Goal: Information Seeking & Learning: Check status

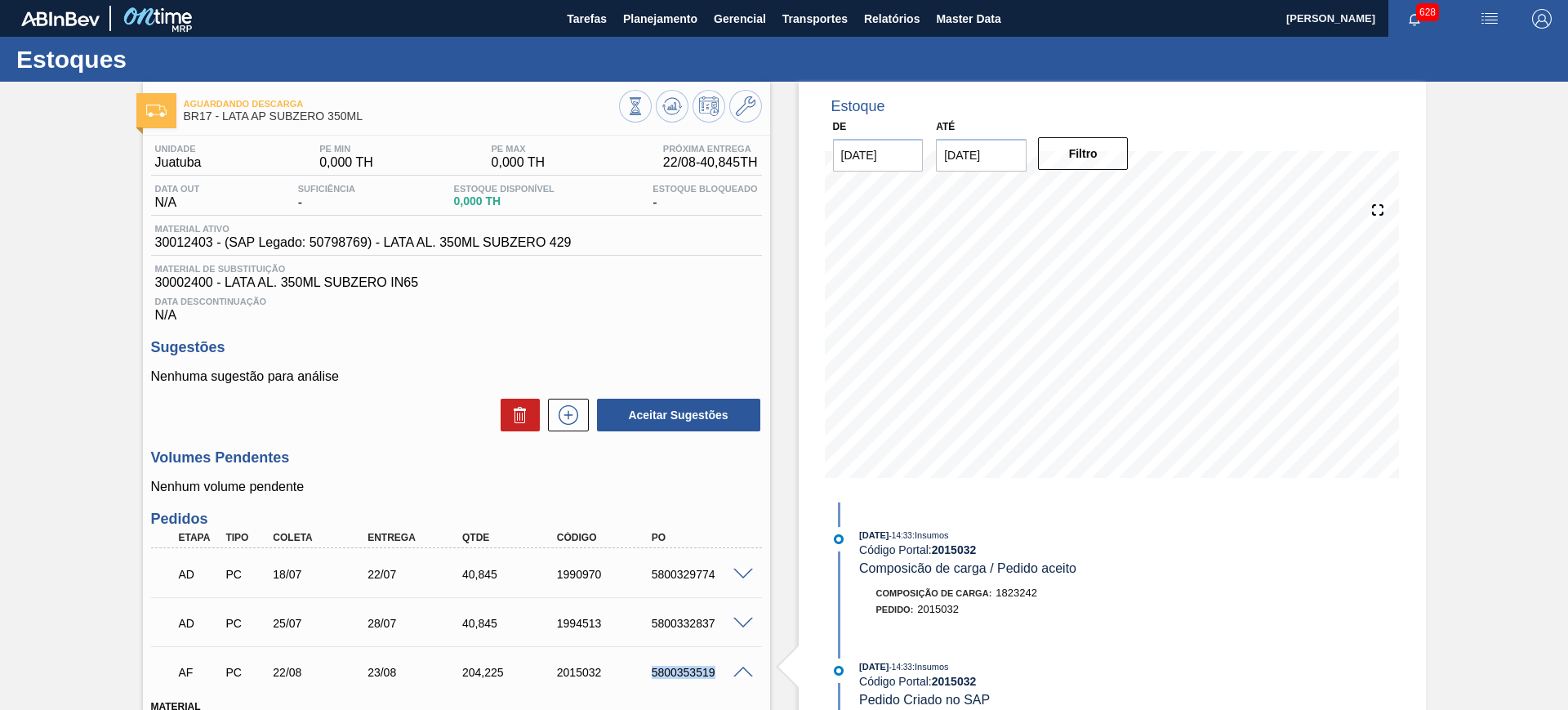
scroll to position [198, 0]
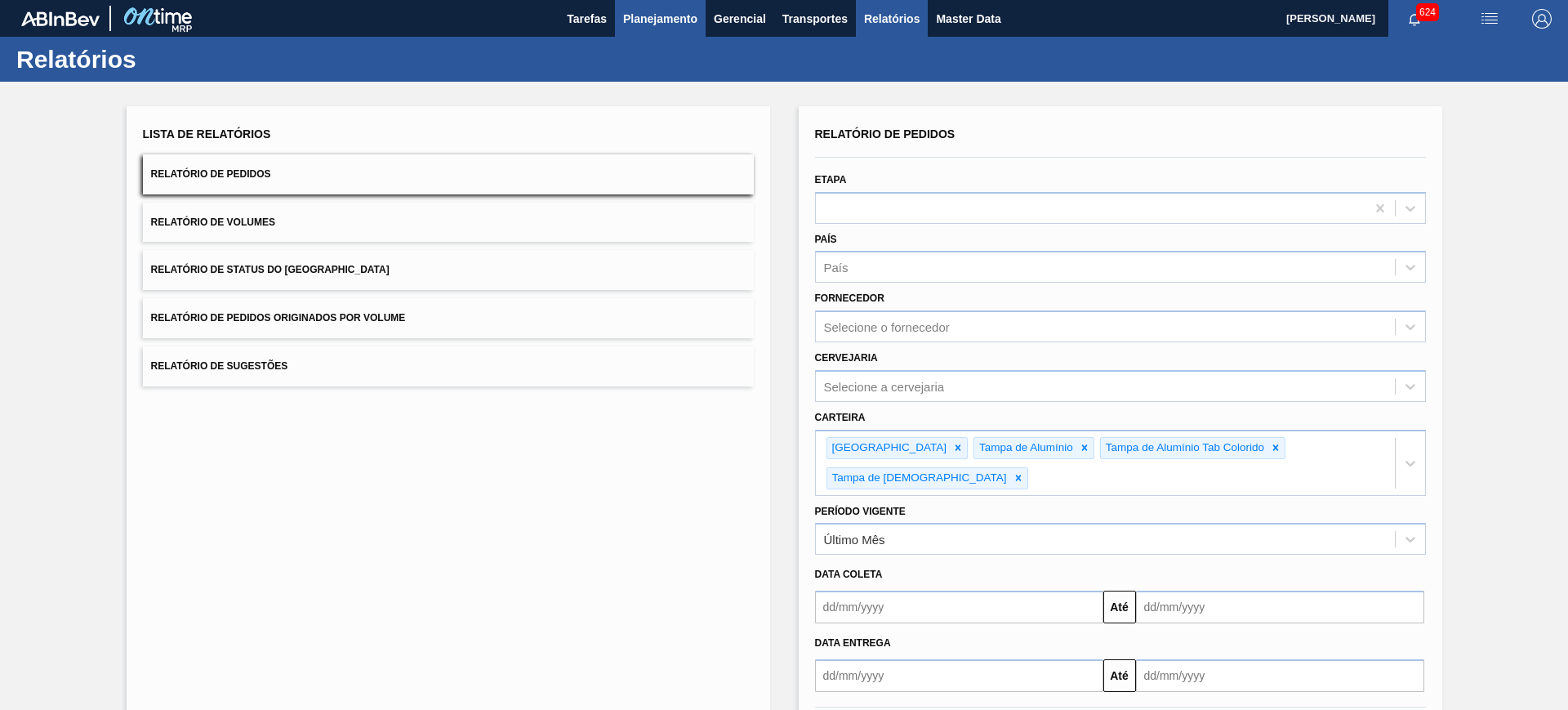
click at [668, 23] on span "Planejamento" at bounding box center [660, 19] width 74 height 19
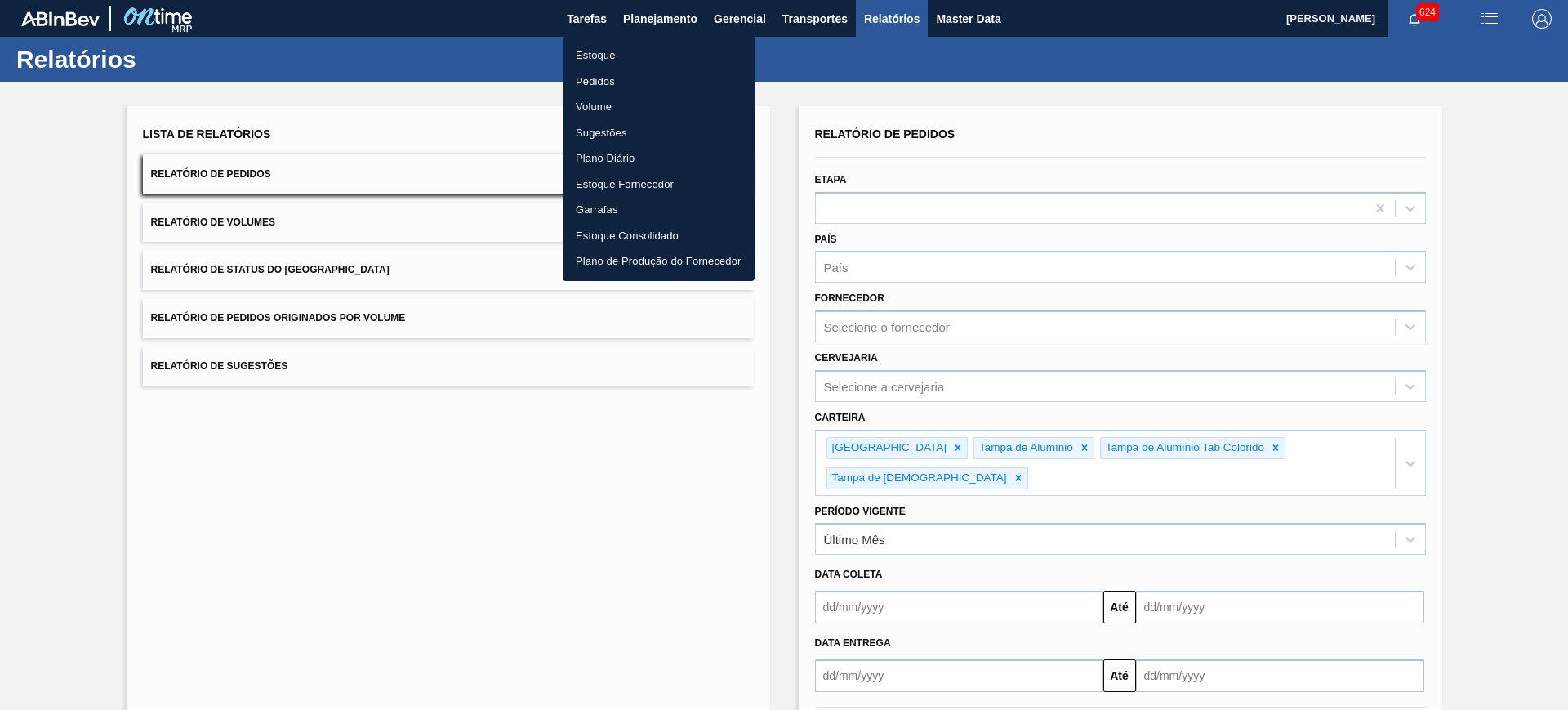
click at [635, 234] on li "Estoque Consolidado" at bounding box center [658, 236] width 192 height 26
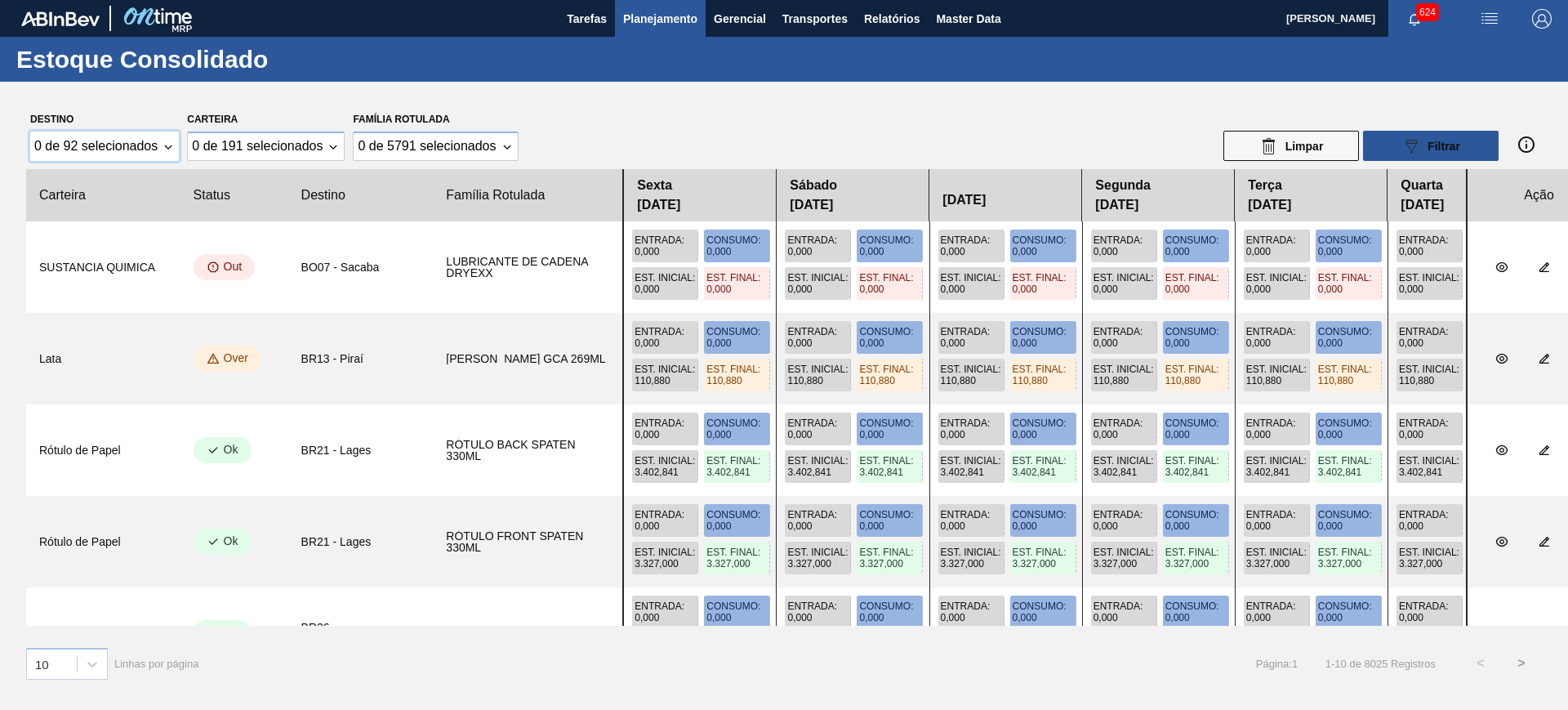
click at [143, 145] on div "0 de 92 selecionados" at bounding box center [96, 146] width 123 height 14
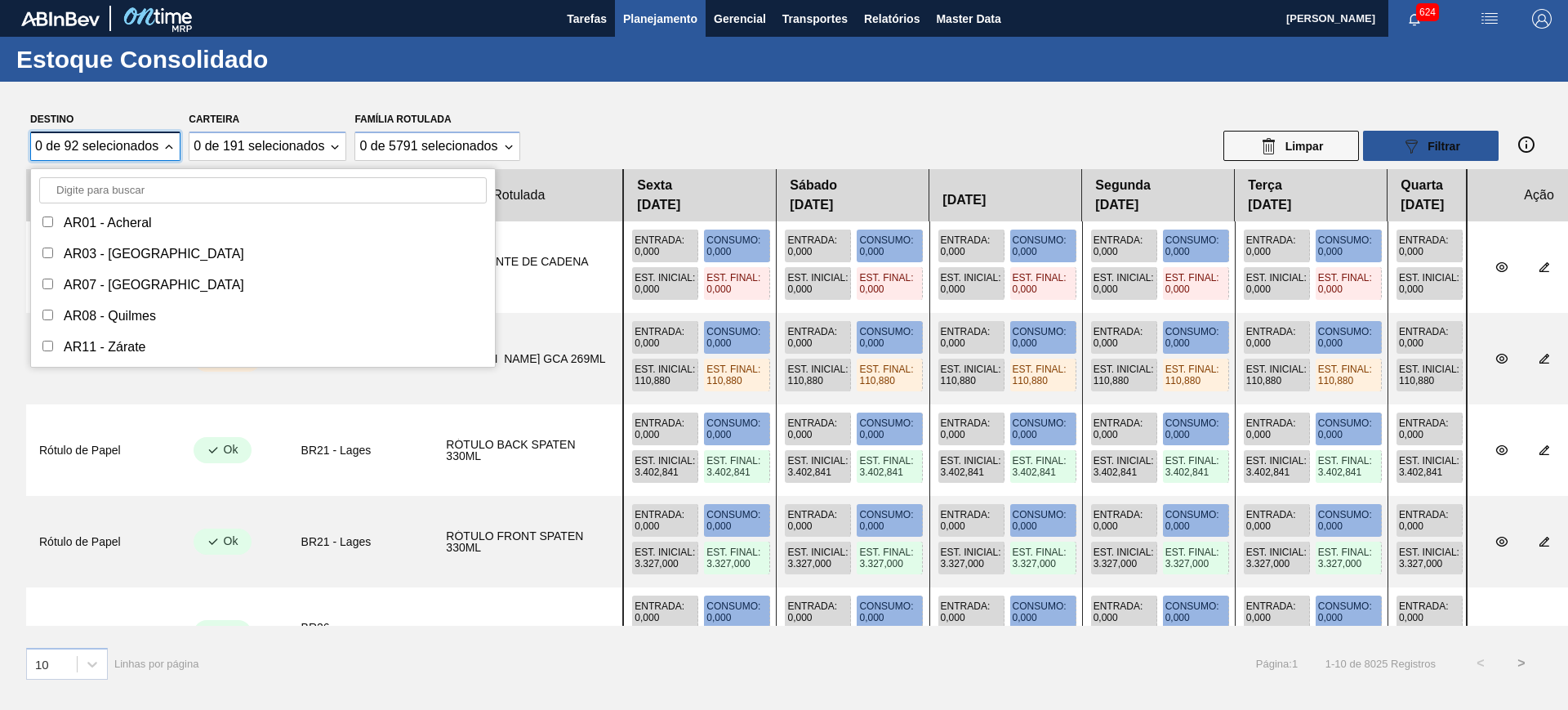
click at [126, 193] on input "Destino" at bounding box center [262, 190] width 447 height 26
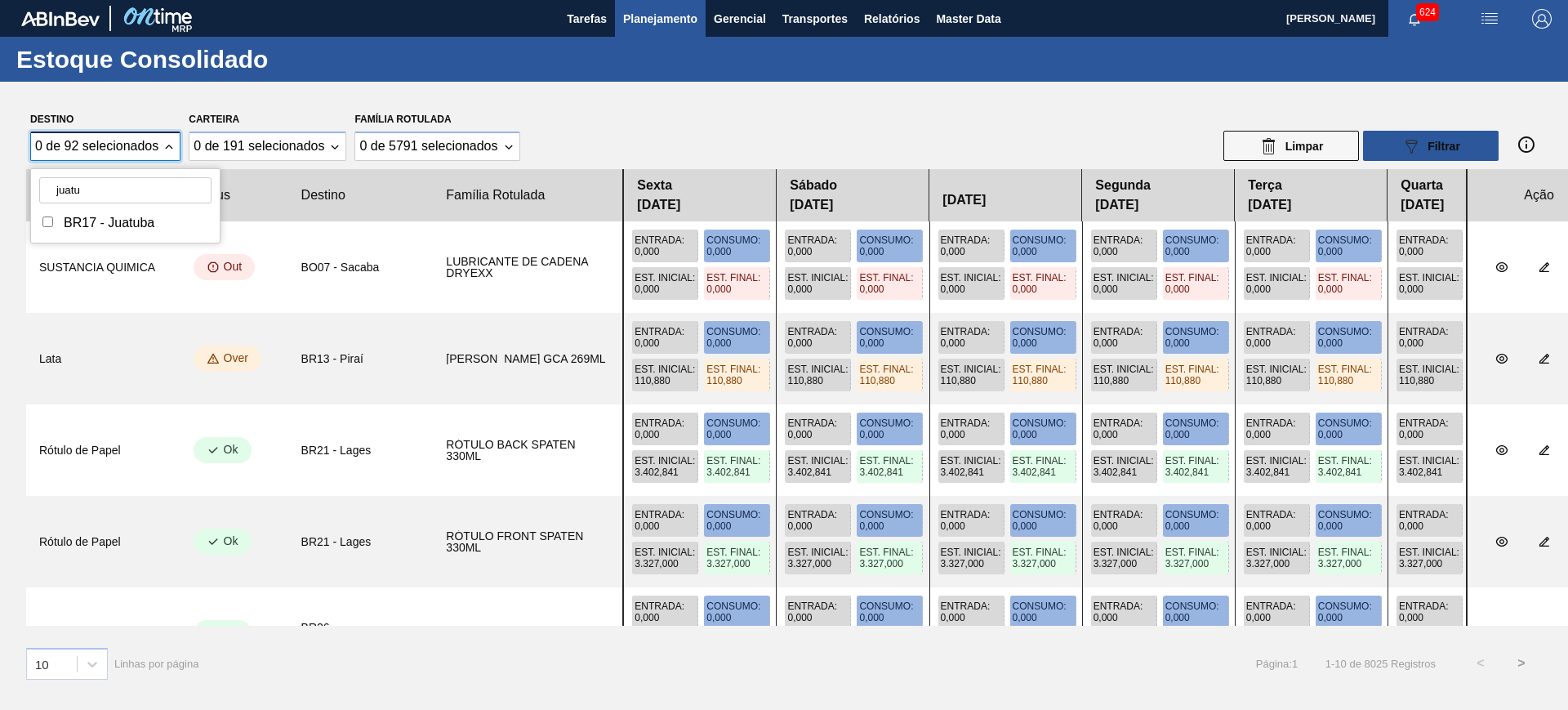
type input "juatu"
click at [117, 237] on div "BR17 - Juatuba" at bounding box center [126, 223] width 189 height 39
click at [125, 220] on div "BR17 - Juatuba" at bounding box center [108, 223] width 90 height 14
checkbox input "true"
click at [296, 94] on div "Destino 1 de 92 selecionados juatu BR17 - Juatuba Carteira 0 de 191 selecionado…" at bounding box center [784, 367] width 1568 height 571
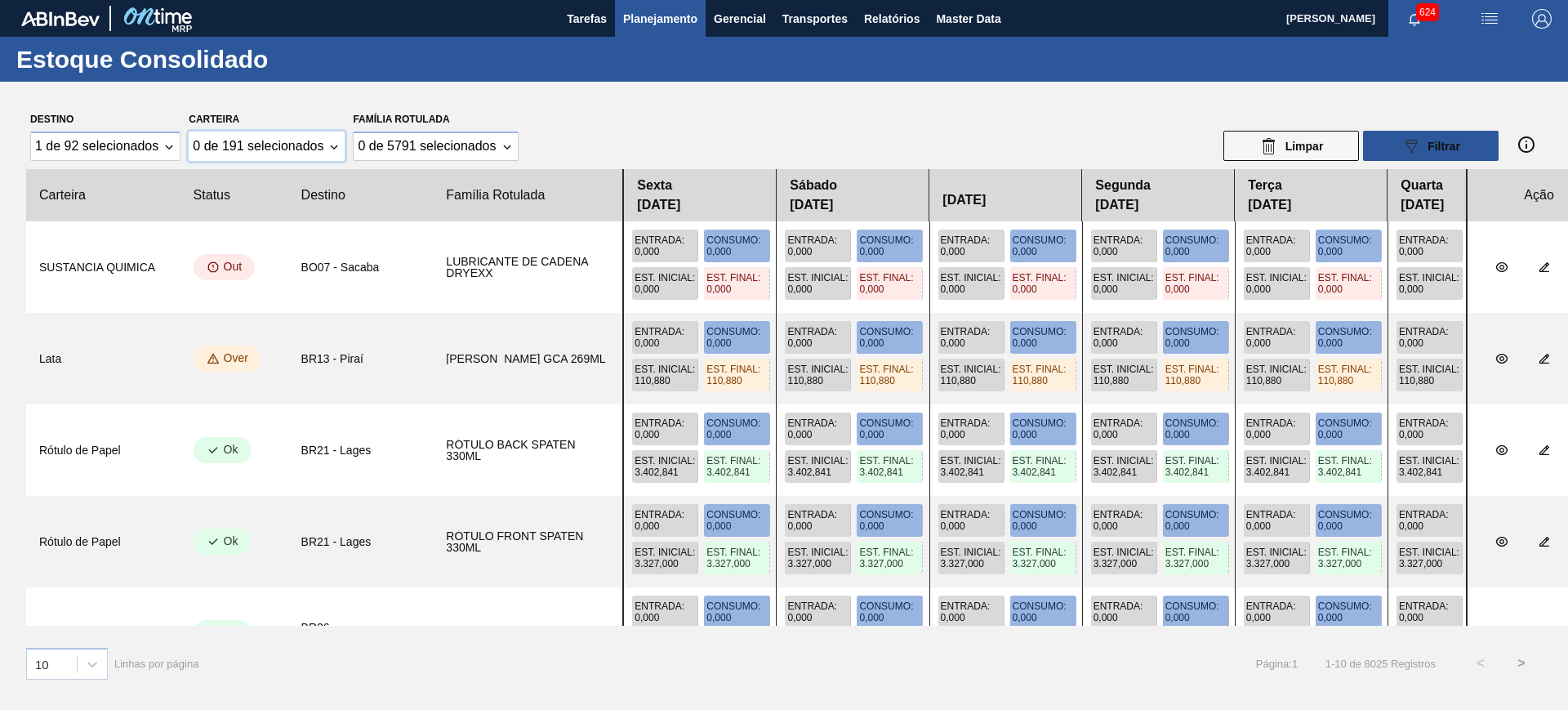
click at [295, 140] on div "0 de 191 selecionados" at bounding box center [257, 146] width 131 height 14
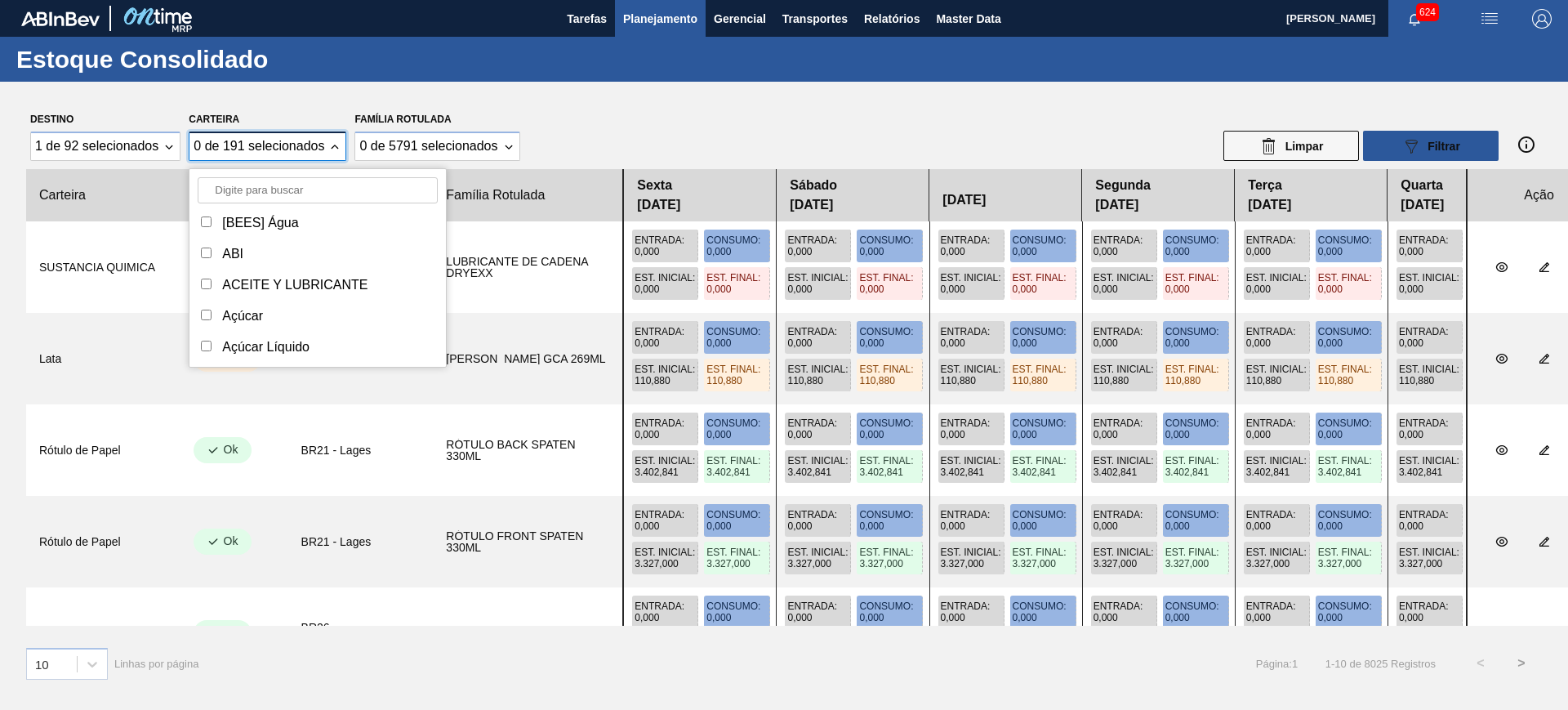
click at [311, 191] on input "Carteira" at bounding box center [317, 190] width 241 height 26
type input "[GEOGRAPHIC_DATA]"
click at [236, 225] on div "[GEOGRAPHIC_DATA]" at bounding box center [290, 223] width 137 height 14
checkbox input "true"
click at [270, 292] on div "Tampa de Alumínio" at bounding box center [278, 285] width 111 height 14
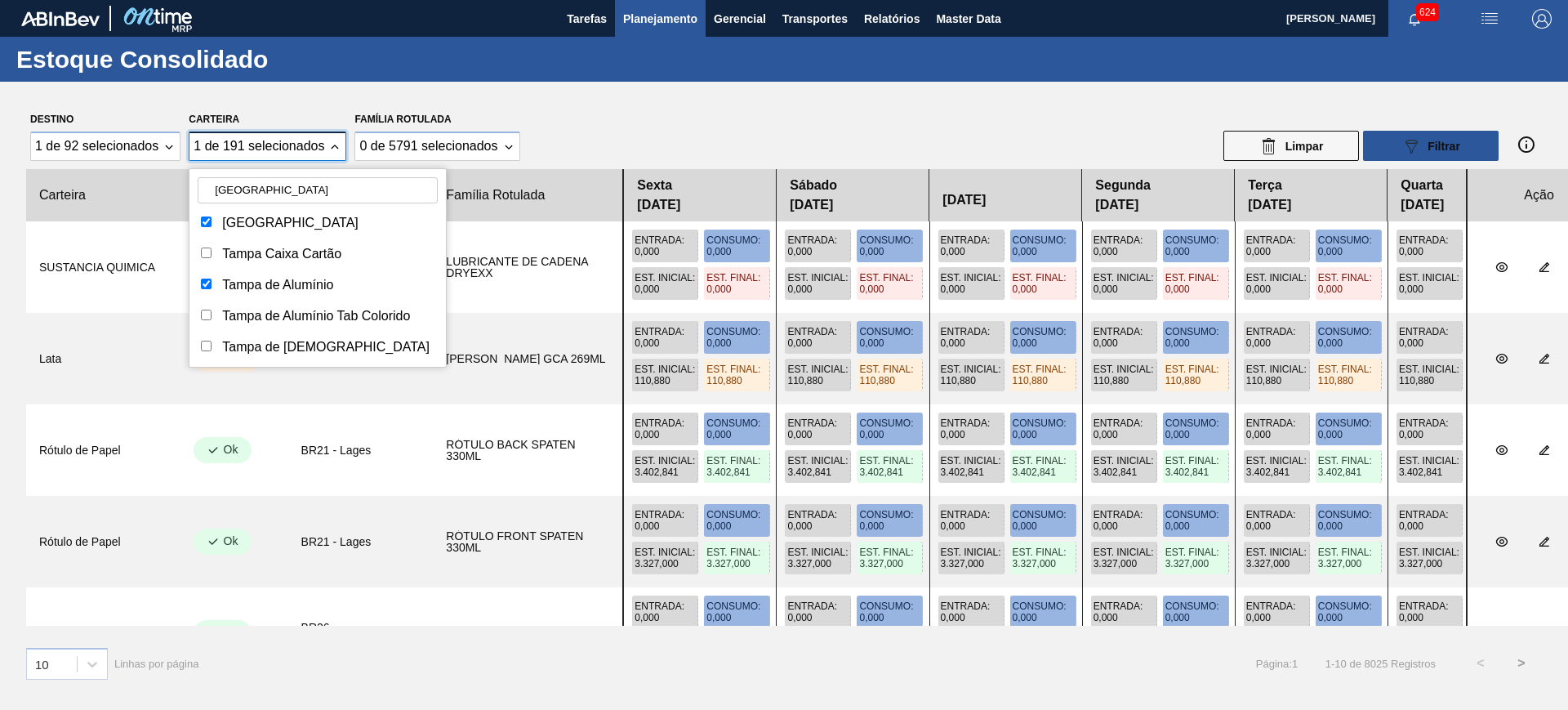
checkbox input "true"
click at [274, 315] on div "Tampa de Alumínio Tab Colorido" at bounding box center [316, 316] width 188 height 14
checkbox input "true"
click at [268, 343] on div "Tampa de [DEMOGRAPHIC_DATA]" at bounding box center [326, 347] width 208 height 14
checkbox input "true"
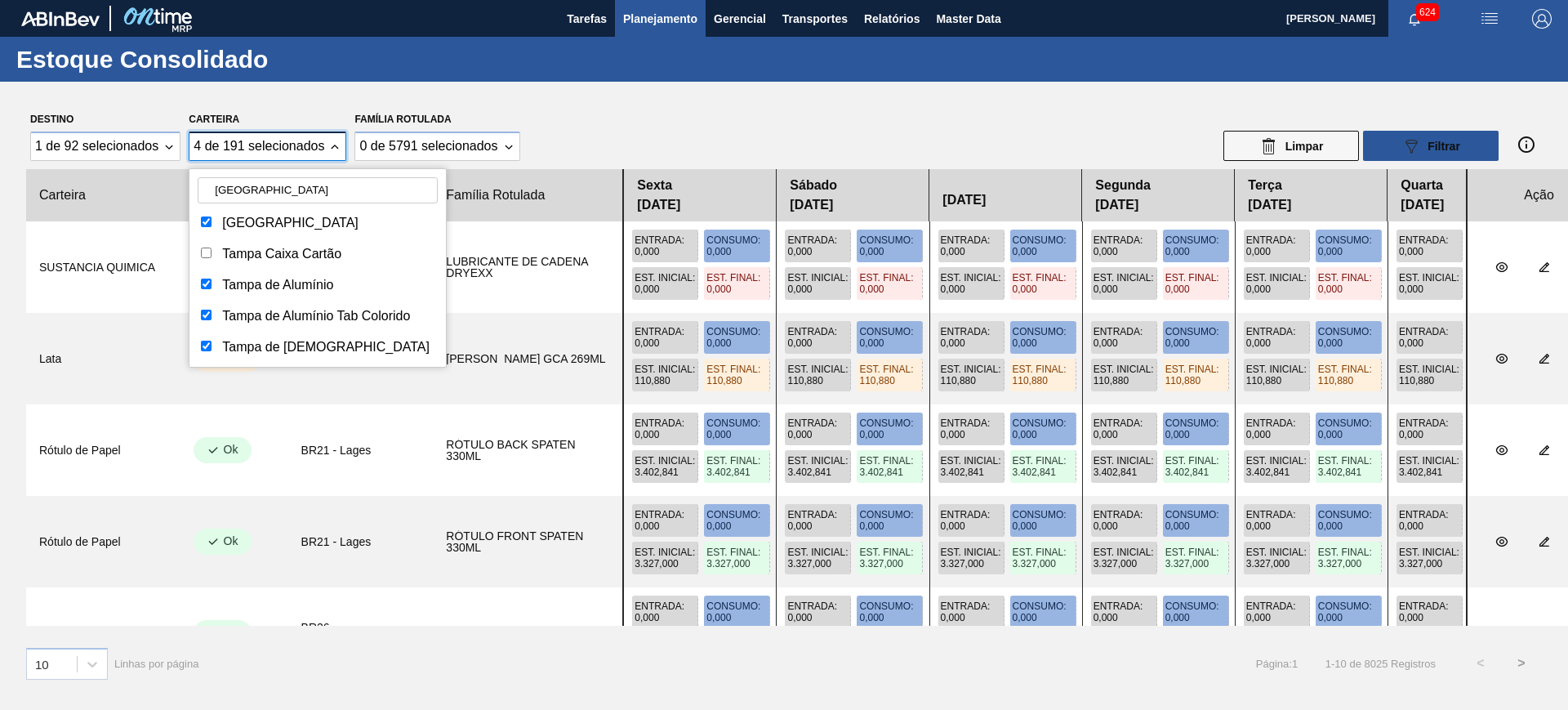
scroll to position [31, 0]
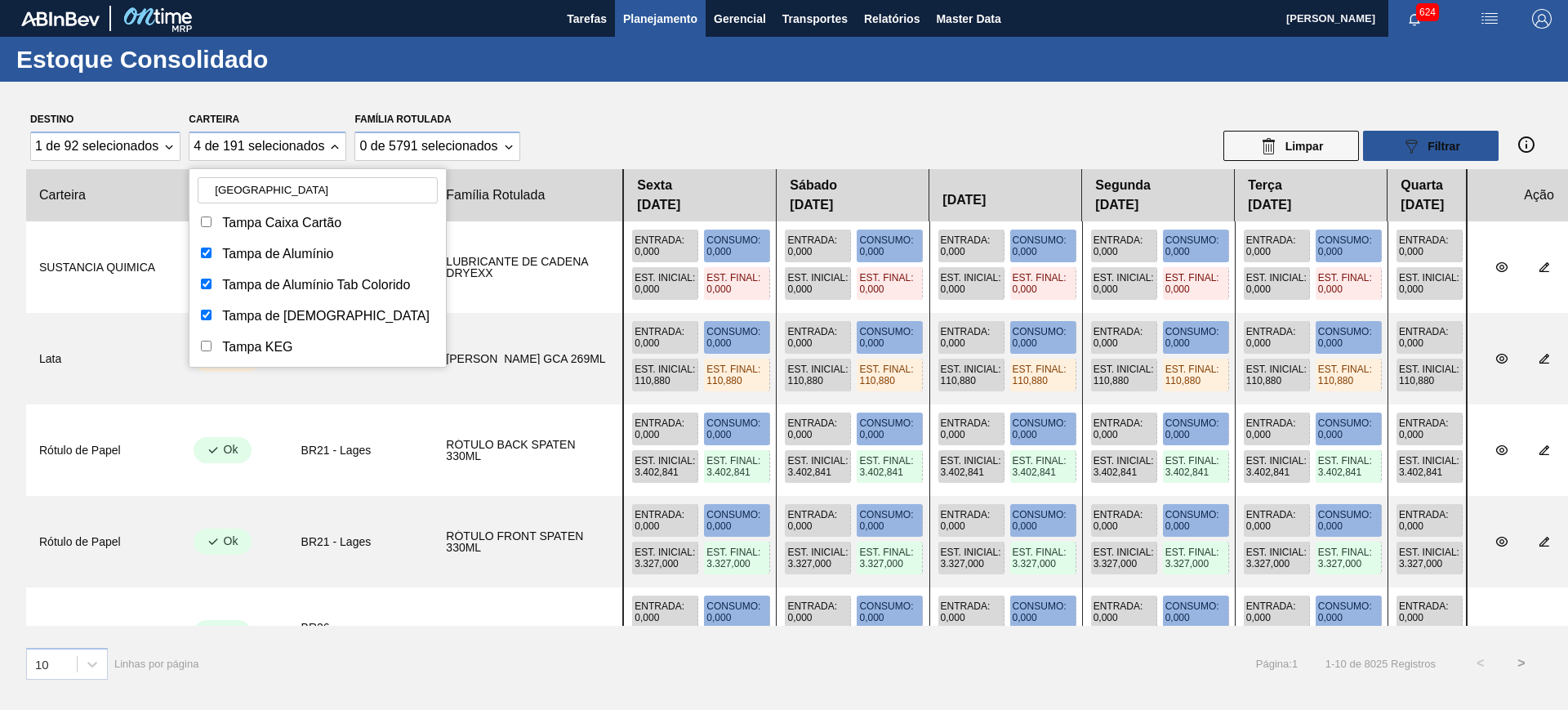
click at [577, 123] on div "Destino 1 de 92 selecionados Carteira 4 de 191 selecionados tampa Tampa Tampa C…" at bounding box center [784, 134] width 1516 height 53
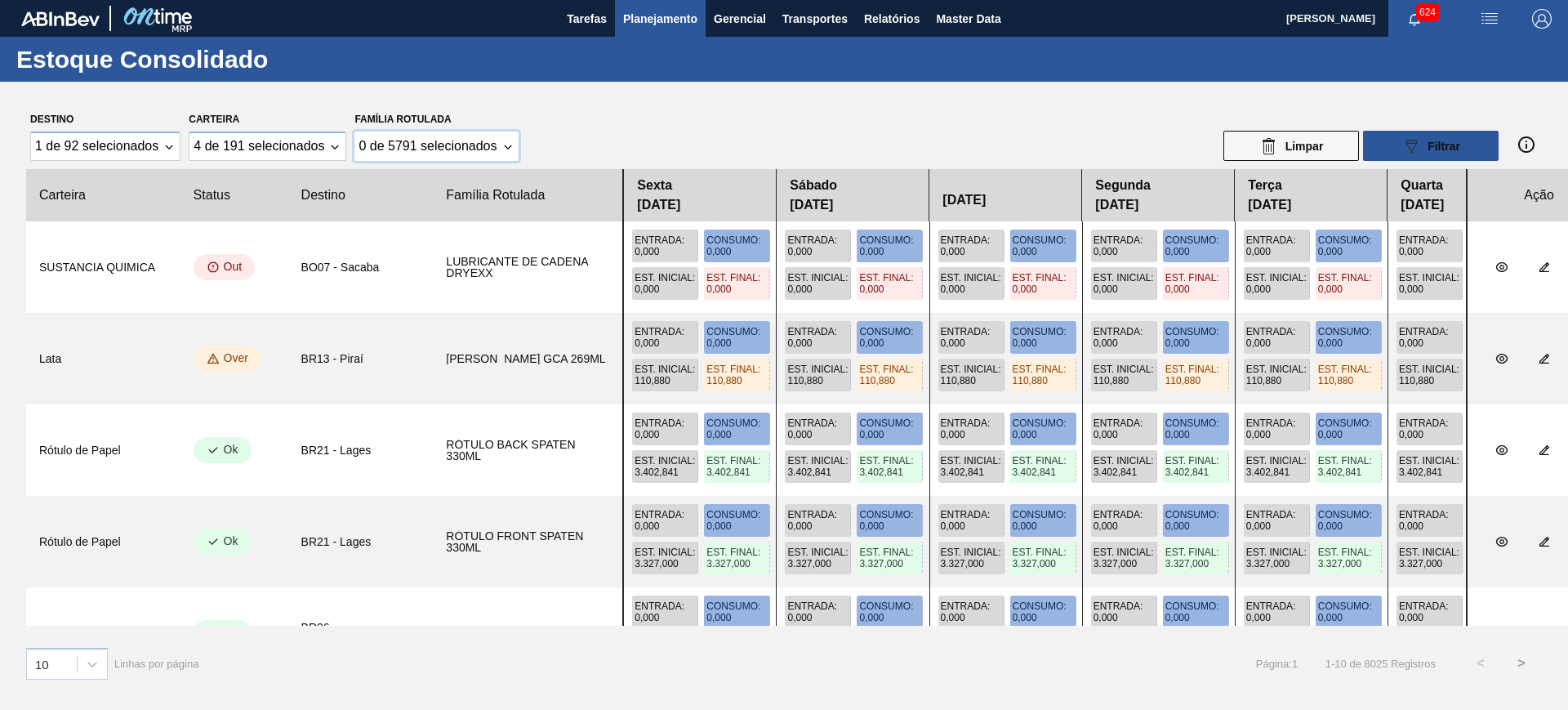
click at [442, 147] on div "0 de 5791 selecionados" at bounding box center [428, 146] width 138 height 14
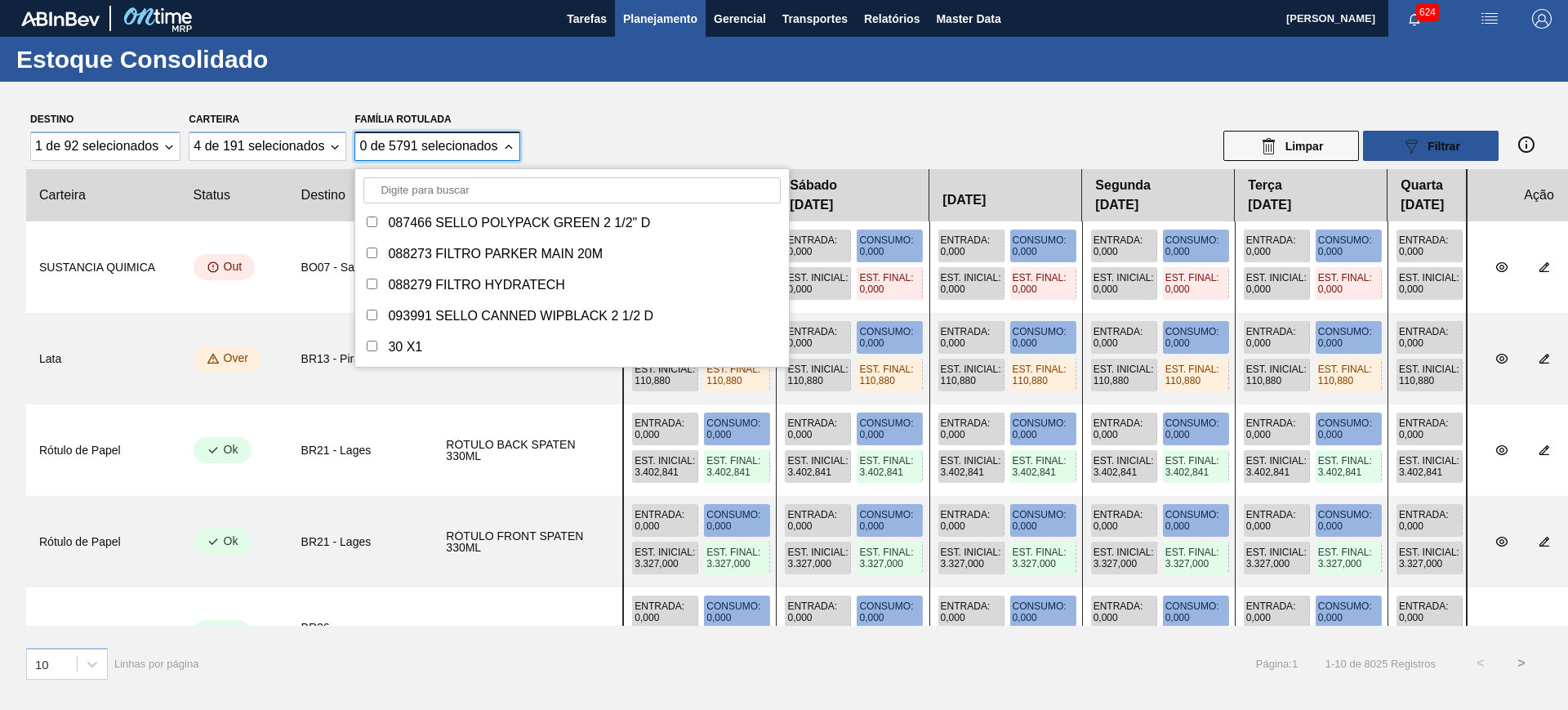
click at [473, 199] on input "Família Rotulada" at bounding box center [572, 190] width 418 height 26
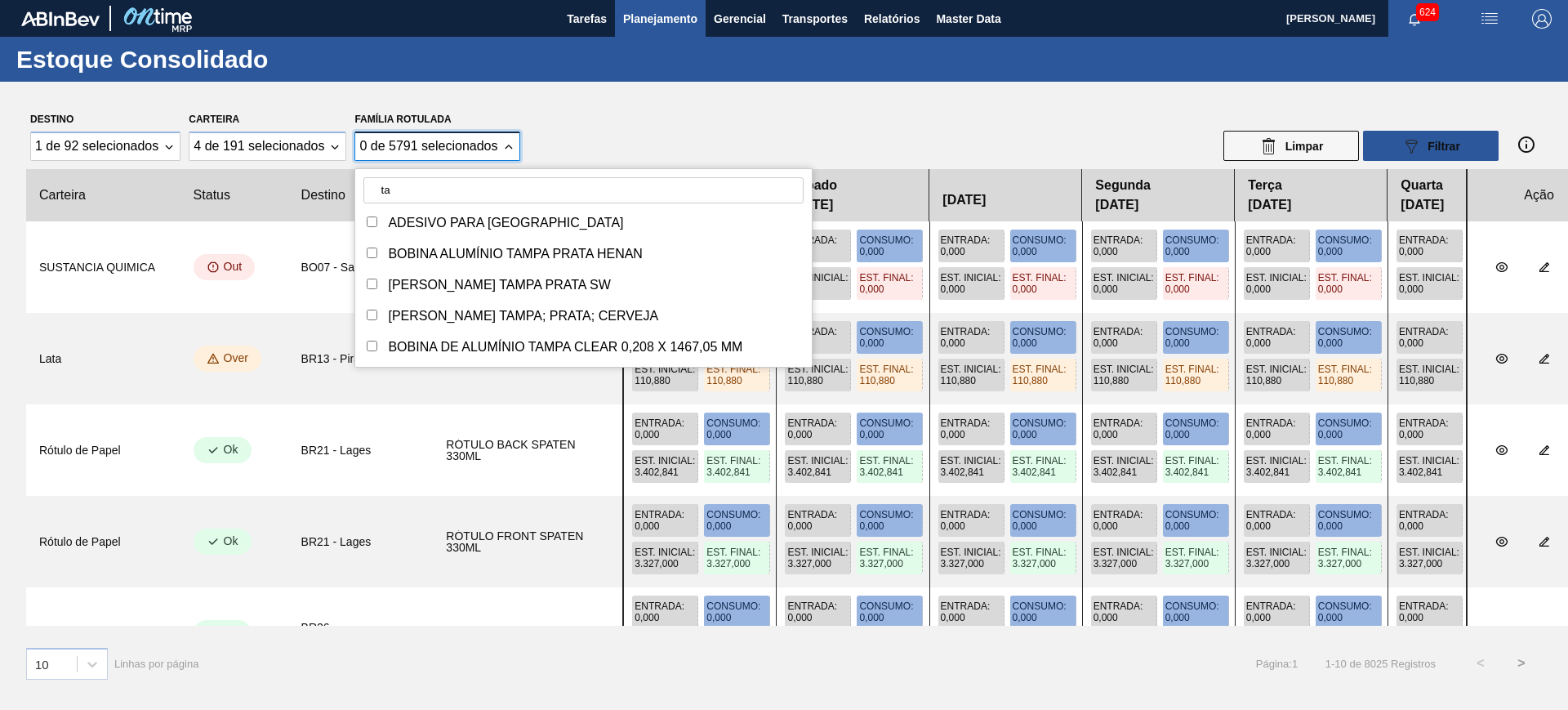
type input "t"
type input "m"
type input "Tampa de alumínio pra"
click at [591, 314] on div "TAMPA DE ALUMÍNIO PRATEADA BALL CDL" at bounding box center [522, 316] width 268 height 14
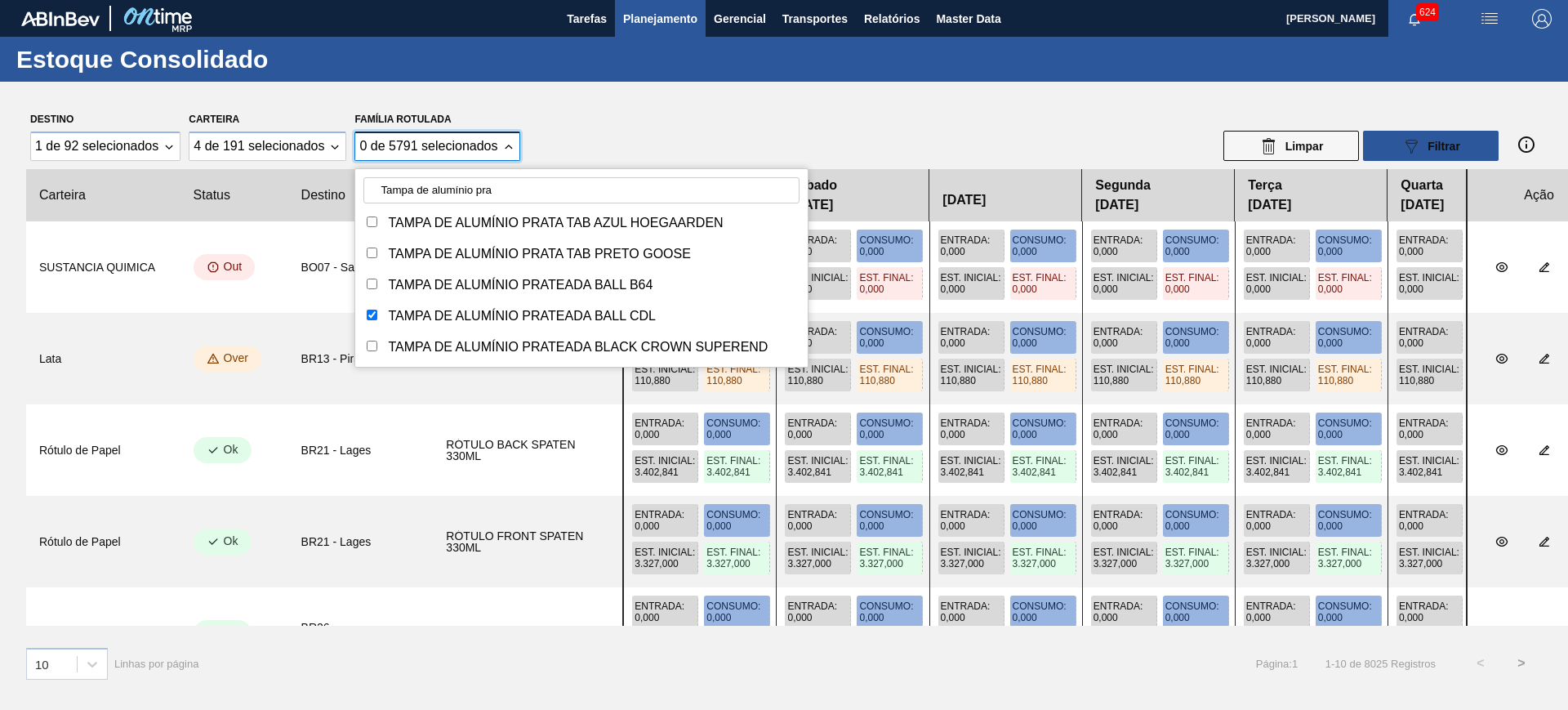
checkbox input "true"
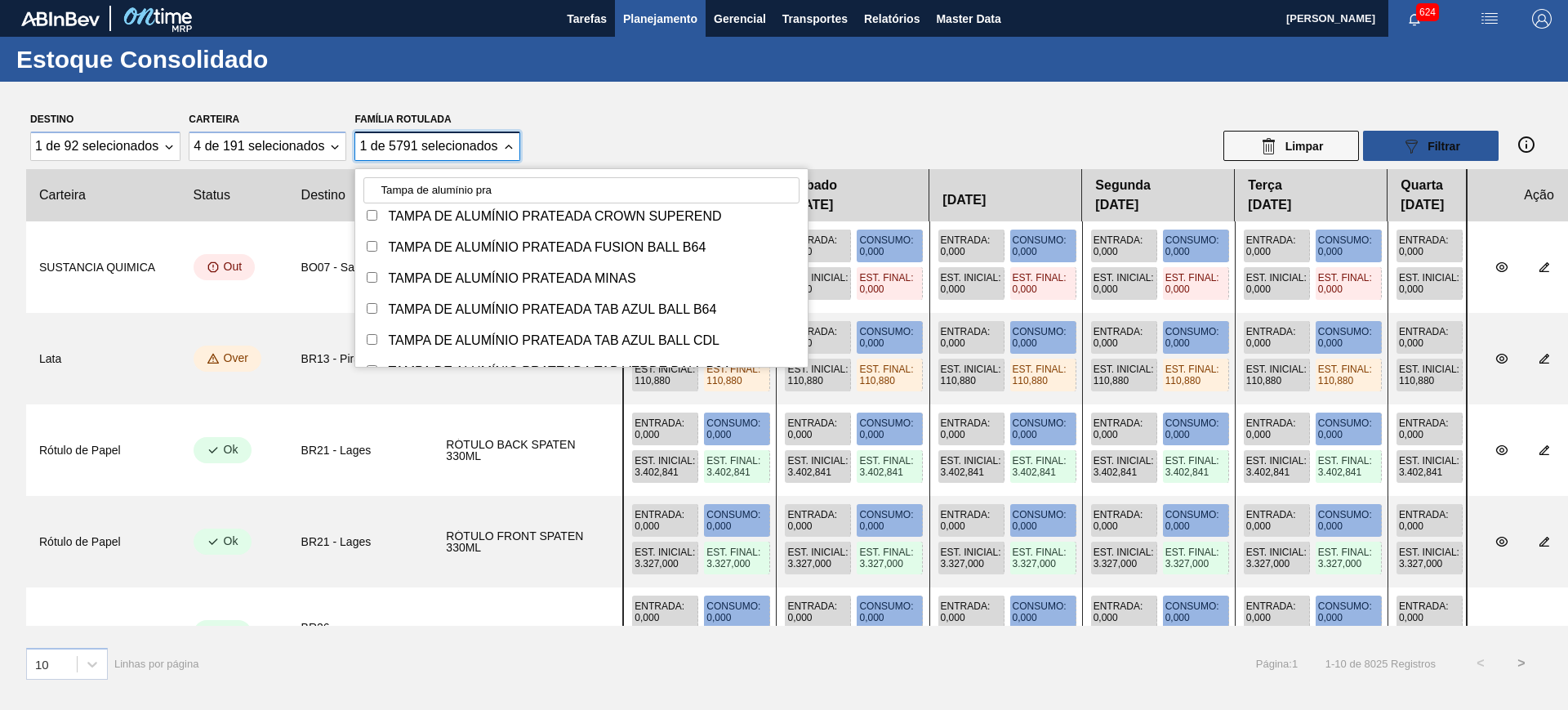
scroll to position [341, 0]
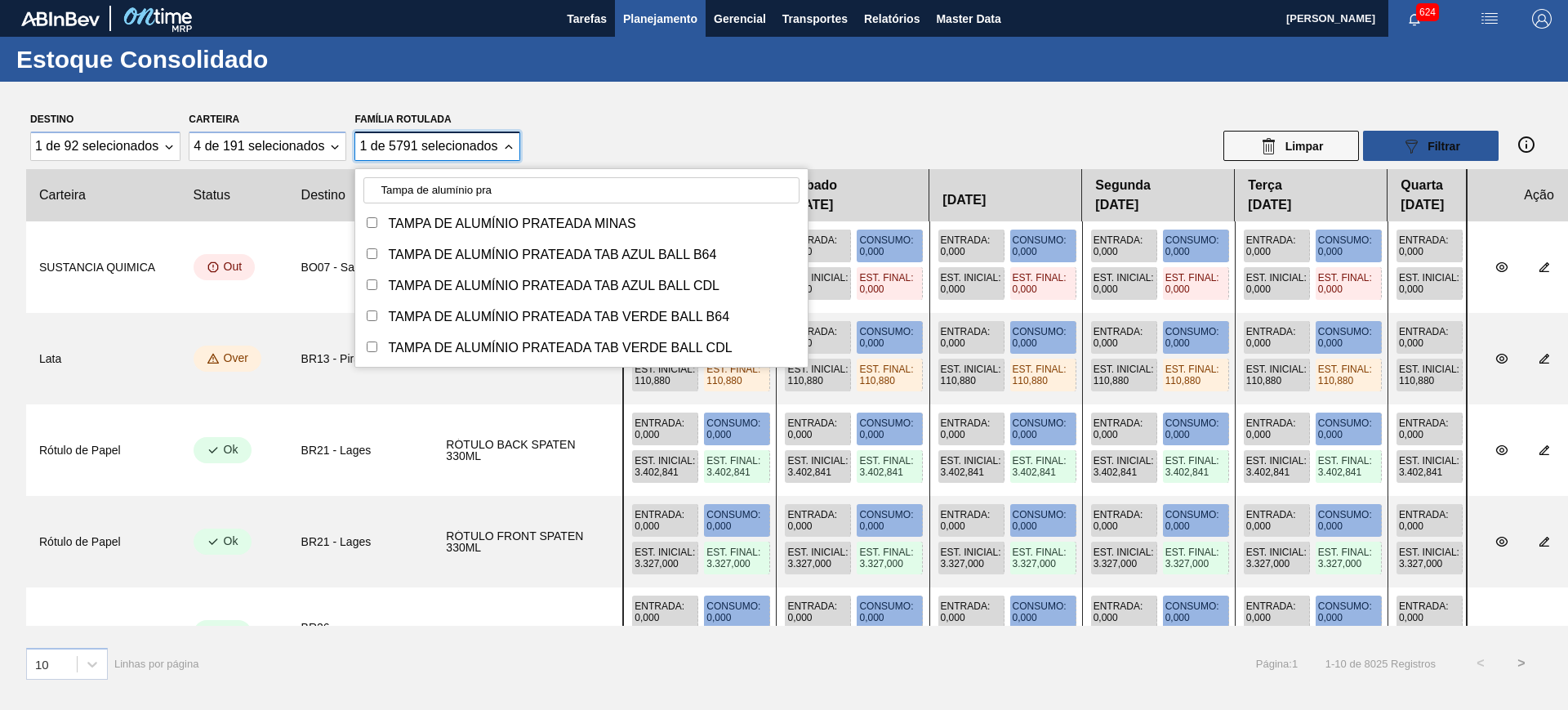
click at [571, 225] on div "TAMPA DE ALUMÍNIO PRATEADA MINAS" at bounding box center [511, 223] width 247 height 14
checkbox input "true"
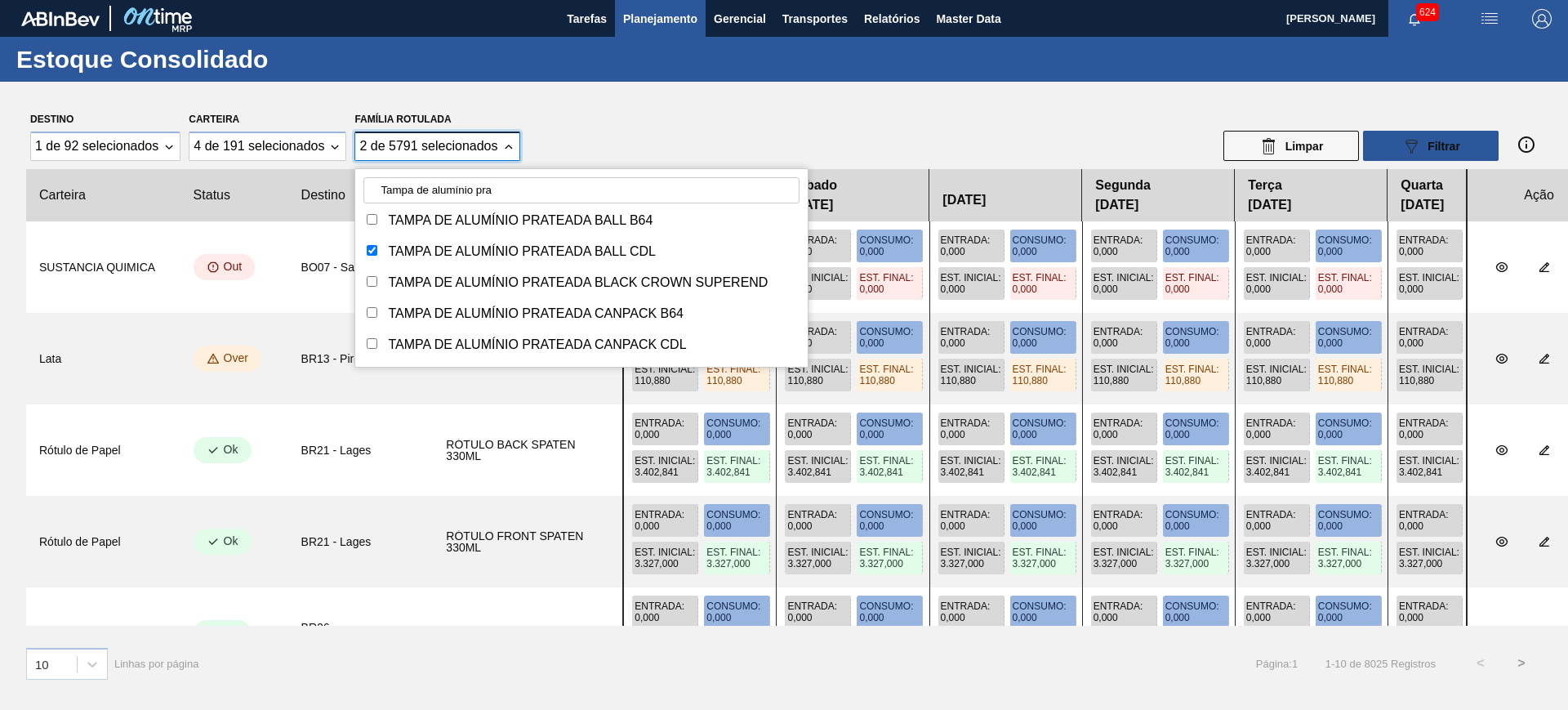
scroll to position [0, 0]
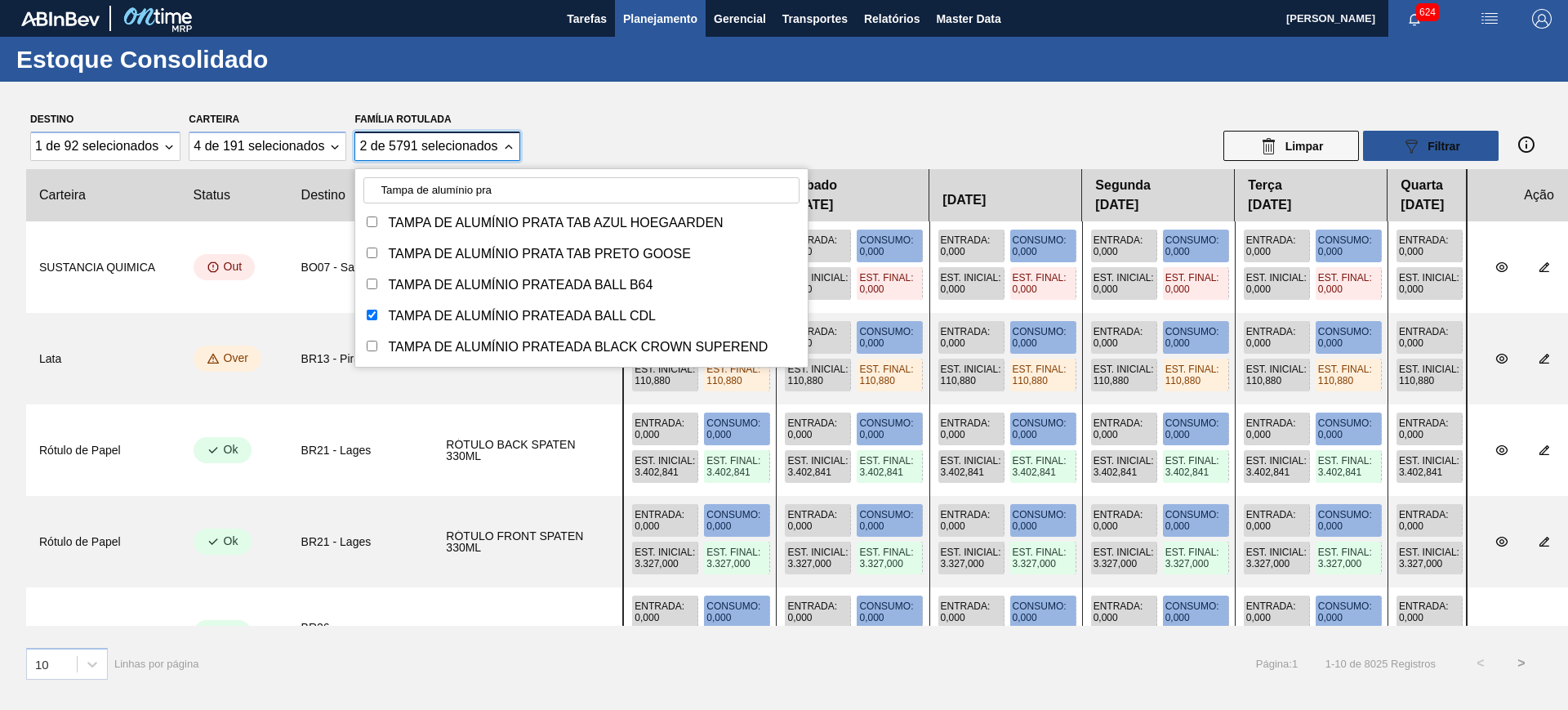
click at [646, 285] on div "TAMPA DE ALUMÍNIO PRATEADA BALL B64" at bounding box center [521, 285] width 265 height 14
checkbox input "true"
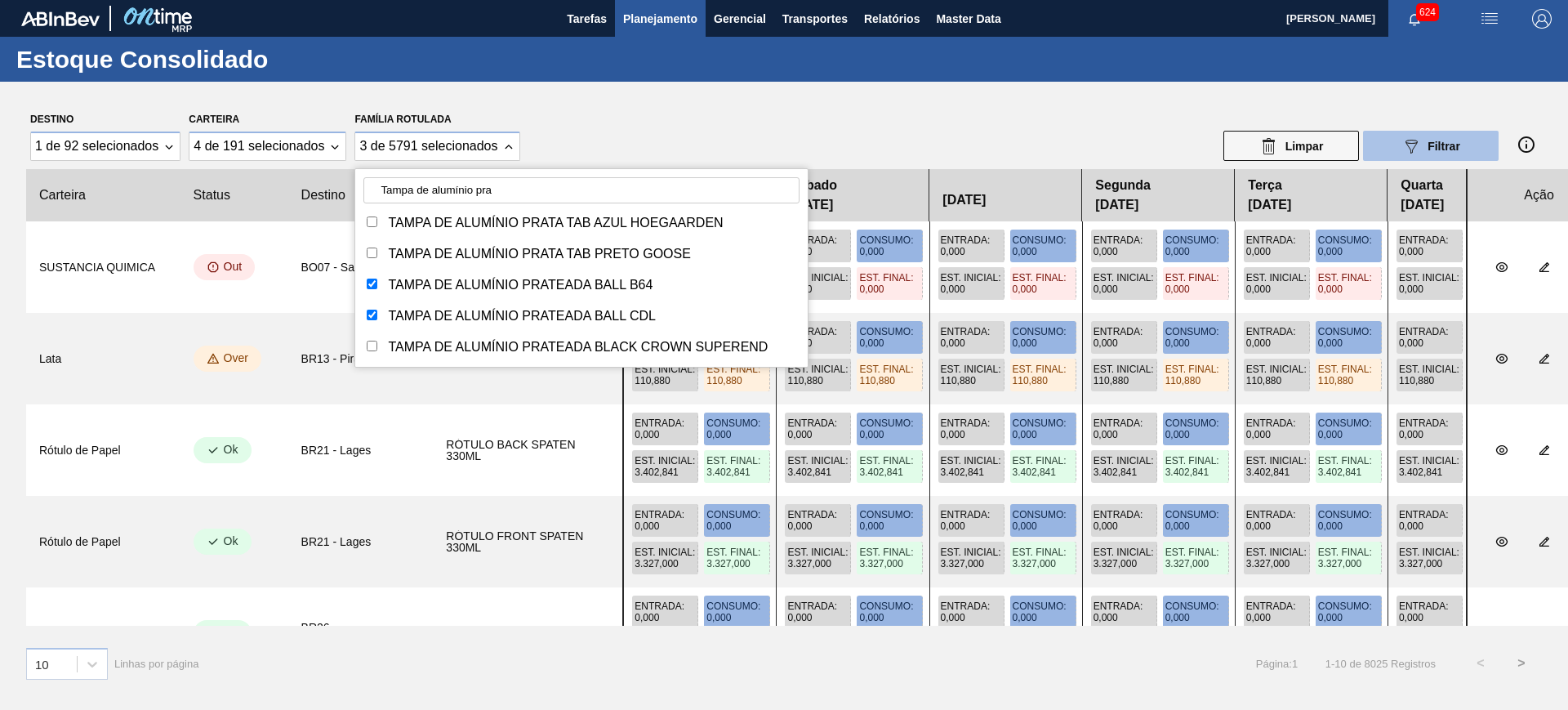
click at [1397, 146] on button "089F7B8B-B2A5-4AFE-B5C0-19BA573D28AC Filtrar" at bounding box center [1430, 146] width 136 height 30
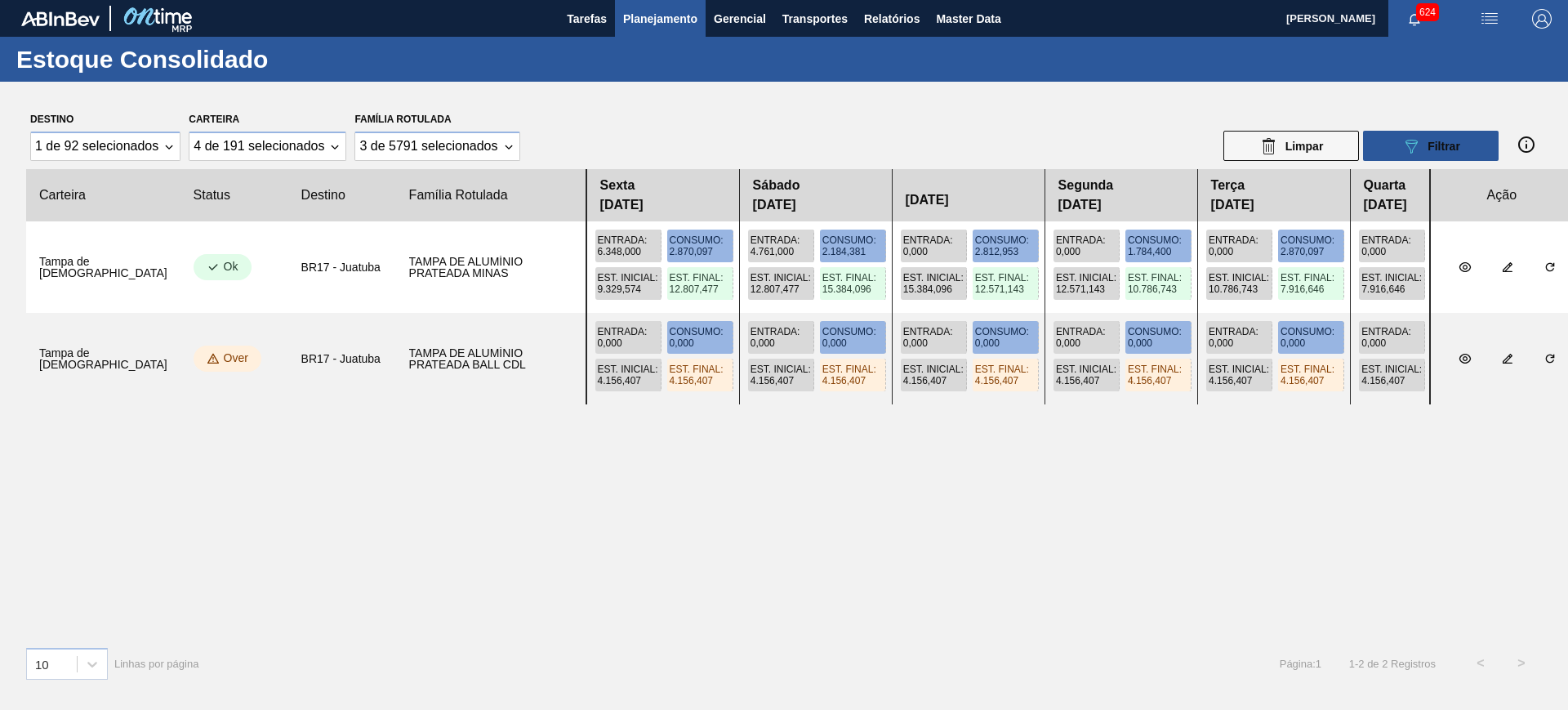
click at [502, 459] on main "Tarefas Planejamento Gerencial Transportes Relatórios Master Data Alisson R Da …" at bounding box center [784, 355] width 1568 height 710
drag, startPoint x: 1035, startPoint y: 337, endPoint x: 1300, endPoint y: 342, distance: 265.0
click at [1300, 342] on div "Entrada : 0,000 Consumo : 0,000 Est. Inicial : 4.156,407 Est. Final : 4.156,407…" at bounding box center [1008, 359] width 845 height 91
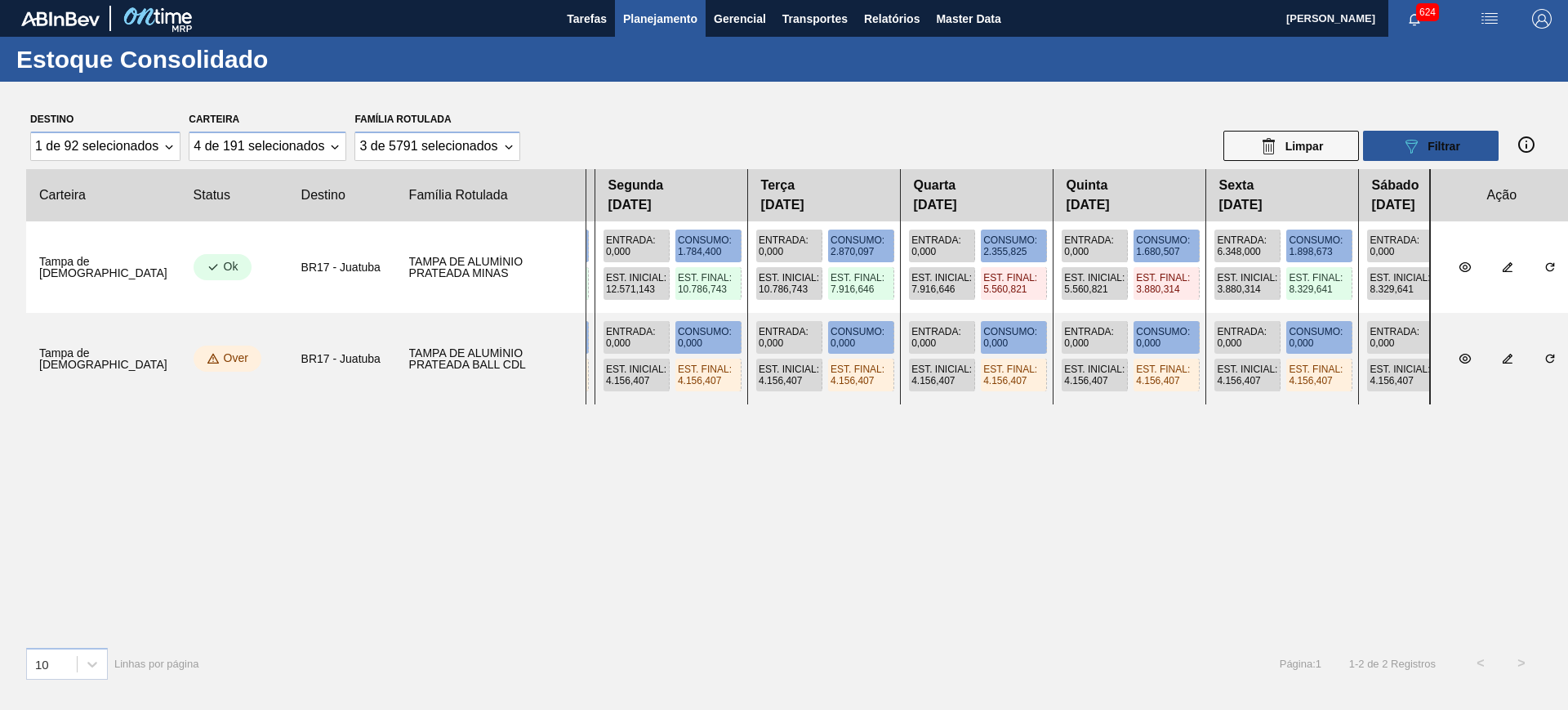
drag, startPoint x: 847, startPoint y: 285, endPoint x: 387, endPoint y: 286, distance: 460.0
click at [0, 0] on slot "Tampa de Lata BR17 - Juatuba TAMPA DE ALUMÍNIO PRATEADA MINAS Entrada : 6.348,0…" at bounding box center [0, 0] width 0 height 0
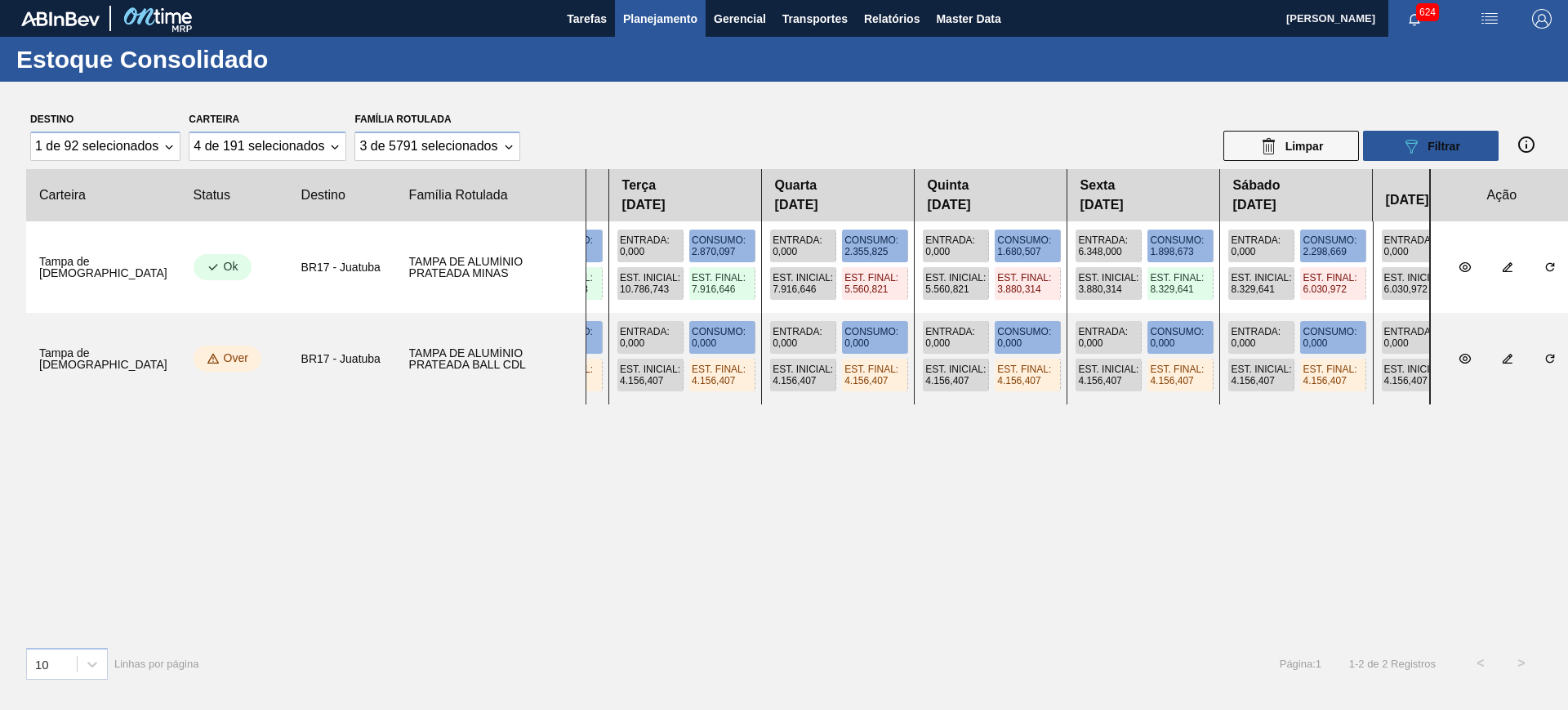
drag, startPoint x: 1066, startPoint y: 310, endPoint x: 921, endPoint y: 309, distance: 145.0
click at [922, 309] on div "Entrada : 6.348,000 Consumo : 2.870,097 Est. Inicial : 9.329,574 Est. Final : 1…" at bounding box center [1008, 267] width 845 height 91
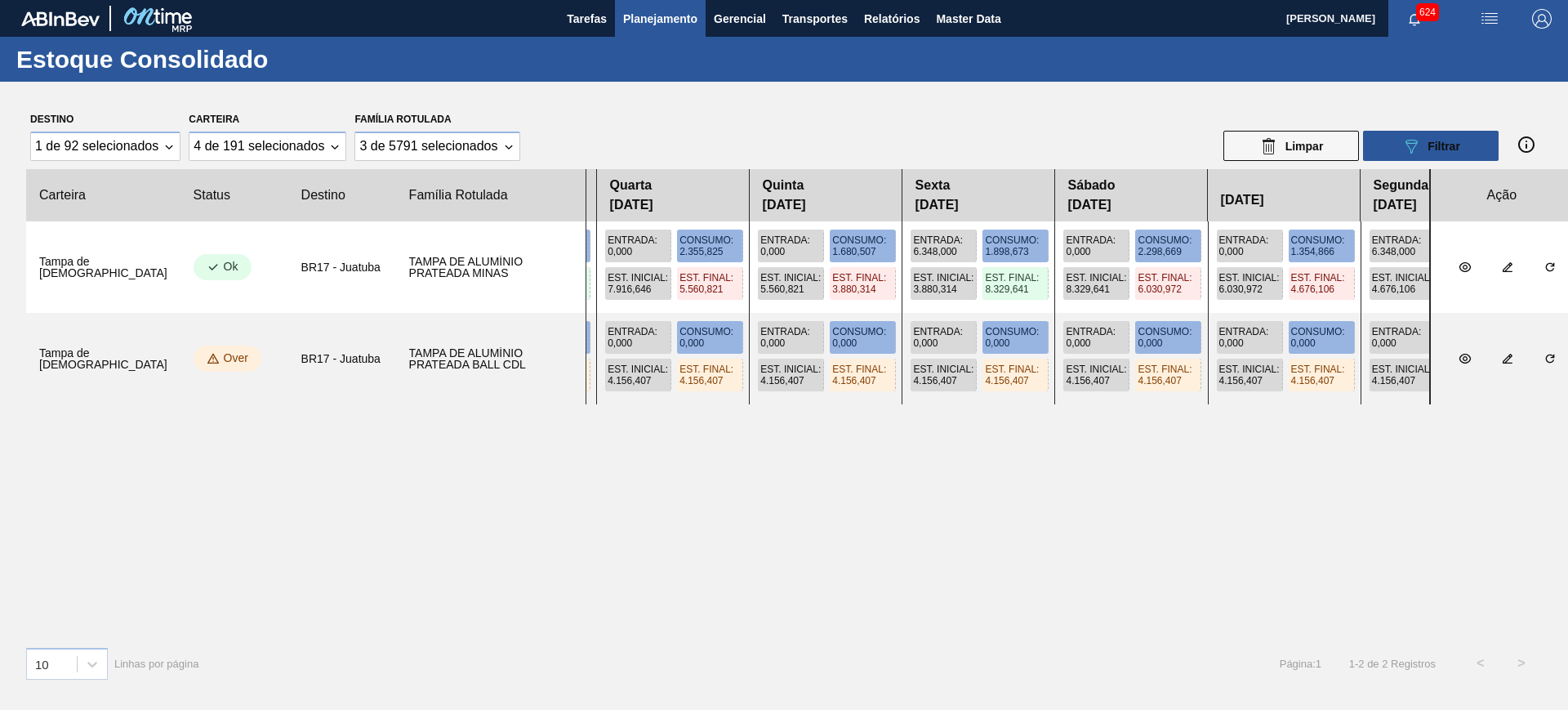
drag, startPoint x: 1004, startPoint y: 290, endPoint x: 825, endPoint y: 292, distance: 179.0
click at [825, 292] on div "Entrada : 6.348,000 Consumo : 2.870,097 Est. Inicial : 9.329,574 Est. Final : 1…" at bounding box center [1008, 267] width 845 height 91
